Goal: Information Seeking & Learning: Compare options

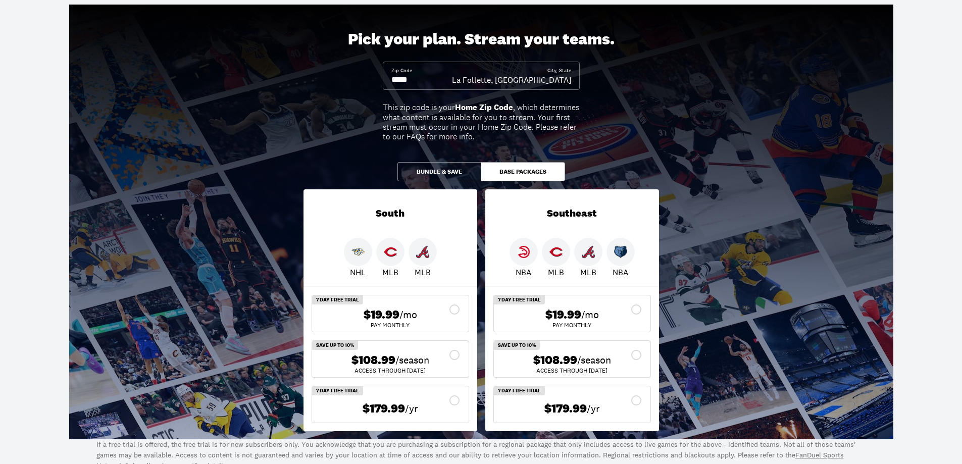
scroll to position [50, 0]
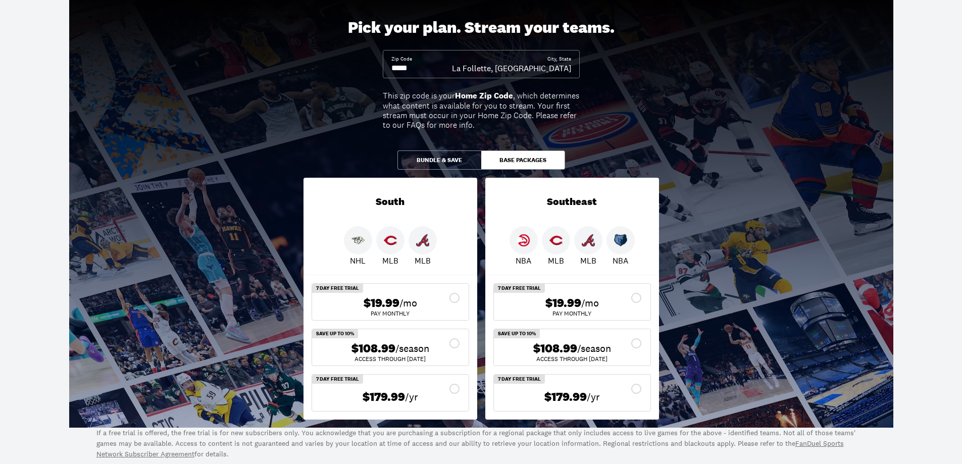
click at [416, 67] on input at bounding box center [421, 68] width 61 height 11
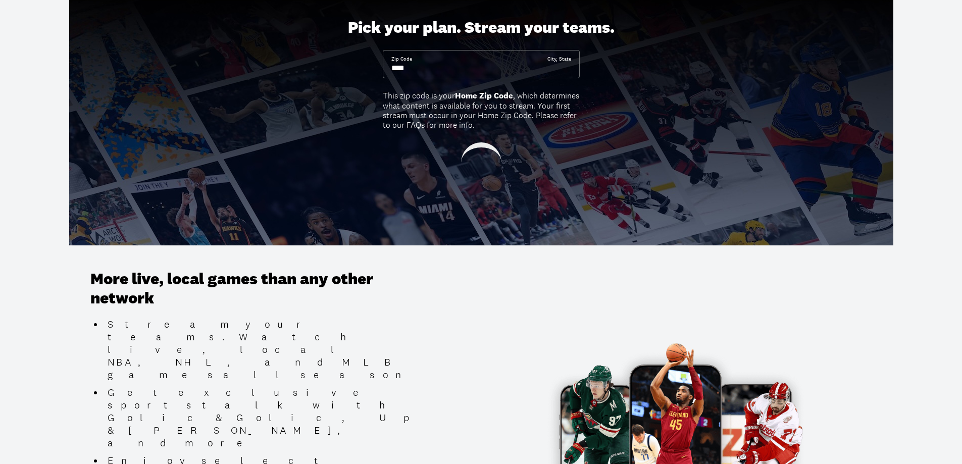
type input "*****"
